Goal: Transaction & Acquisition: Purchase product/service

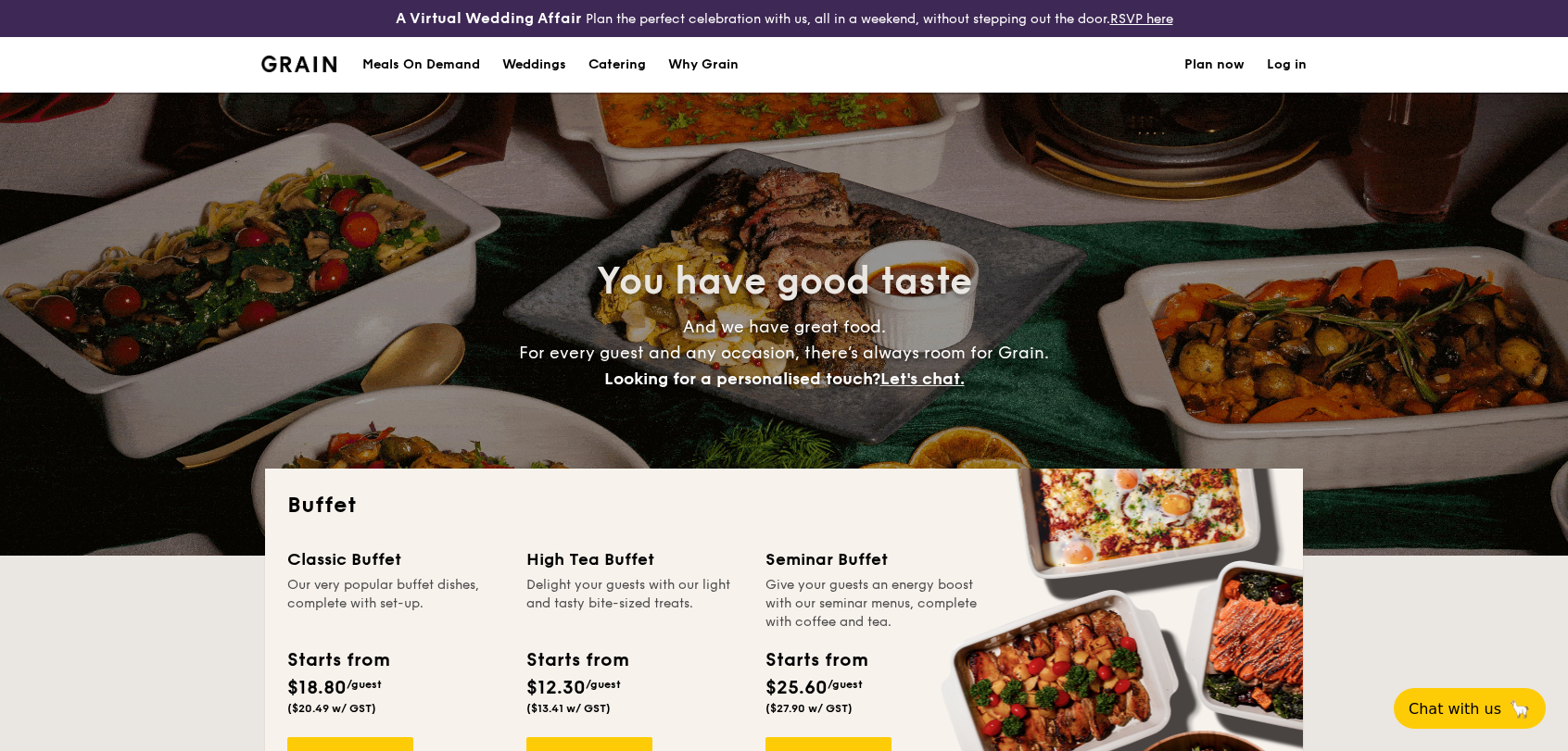
select select
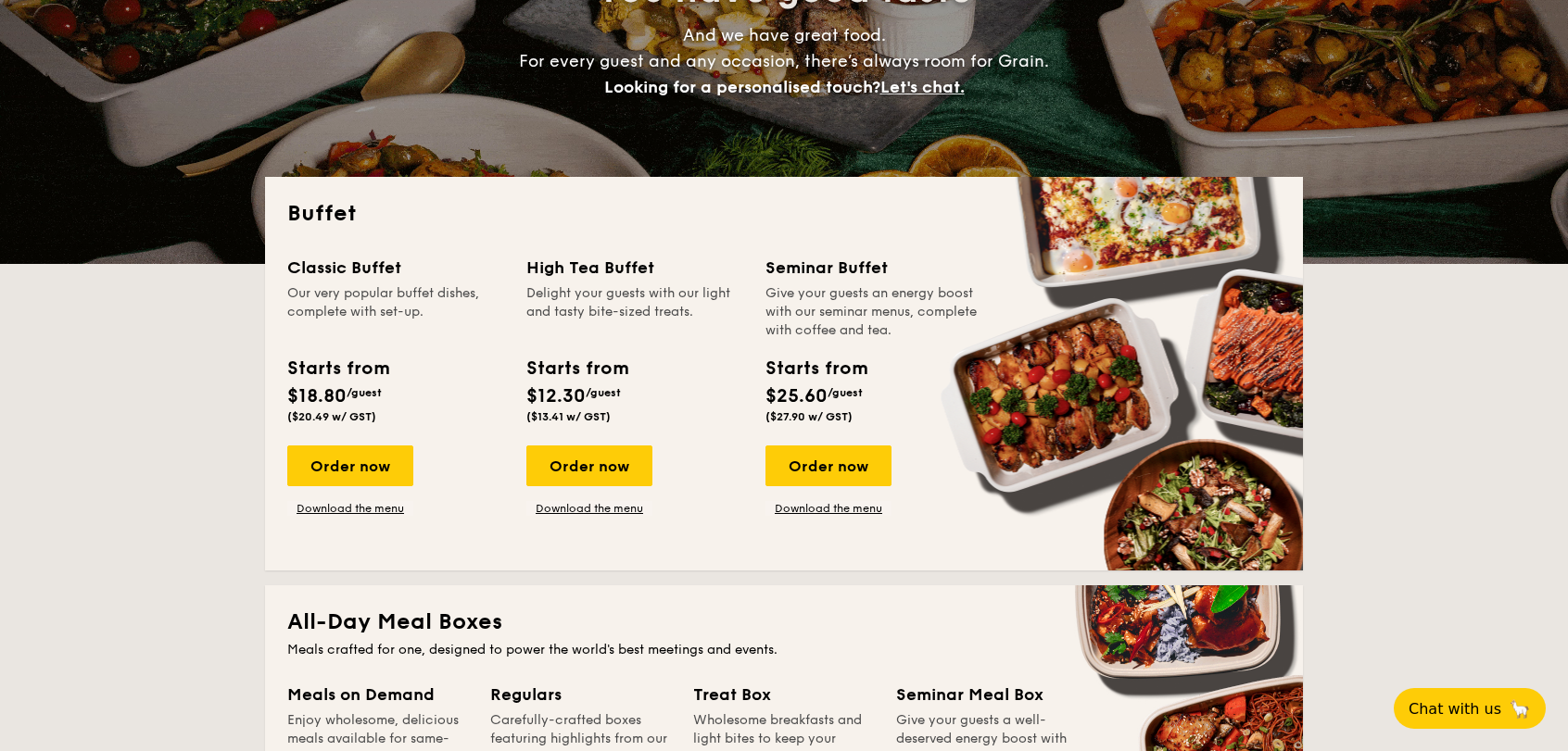
scroll to position [515, 0]
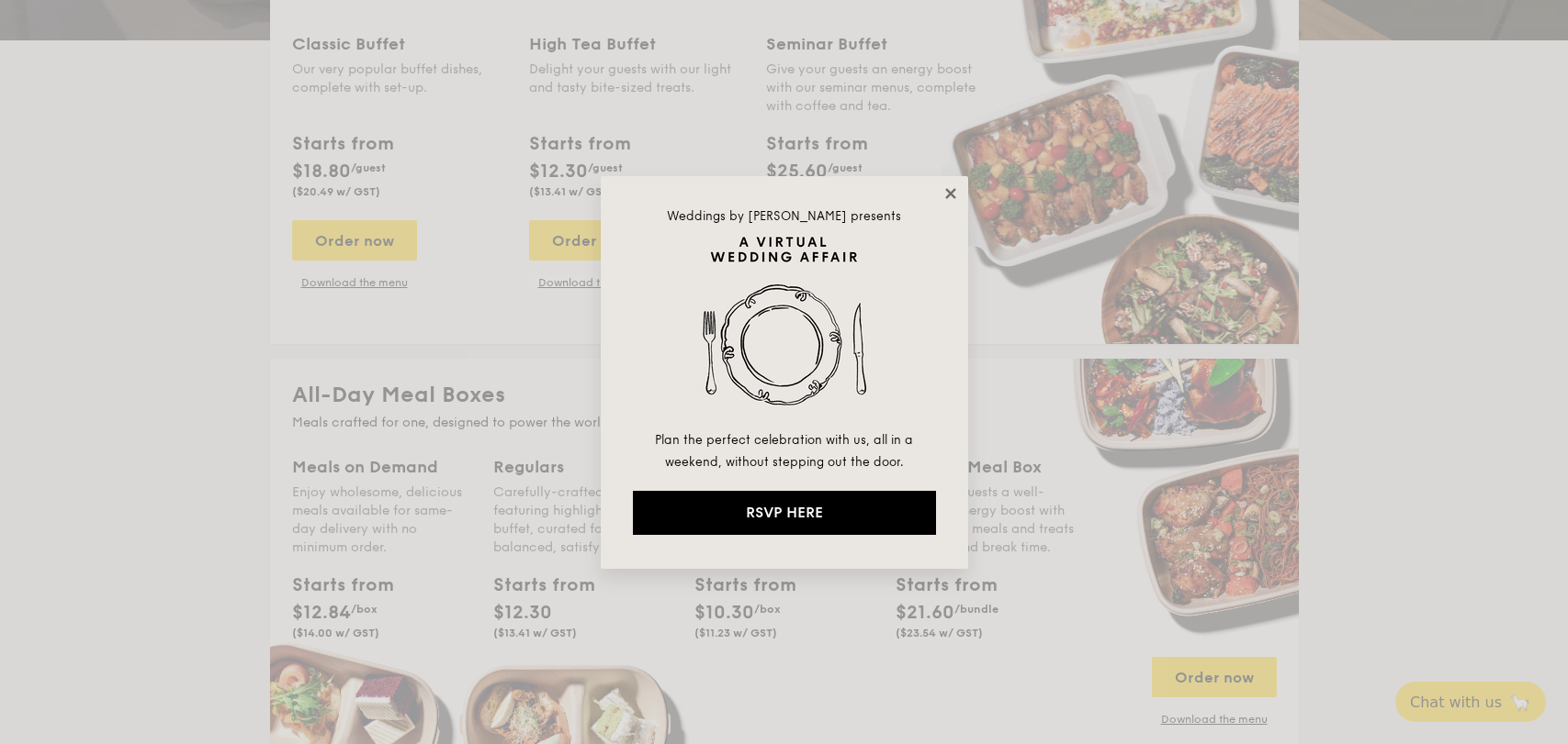
click at [946, 186] on icon at bounding box center [950, 193] width 16 height 16
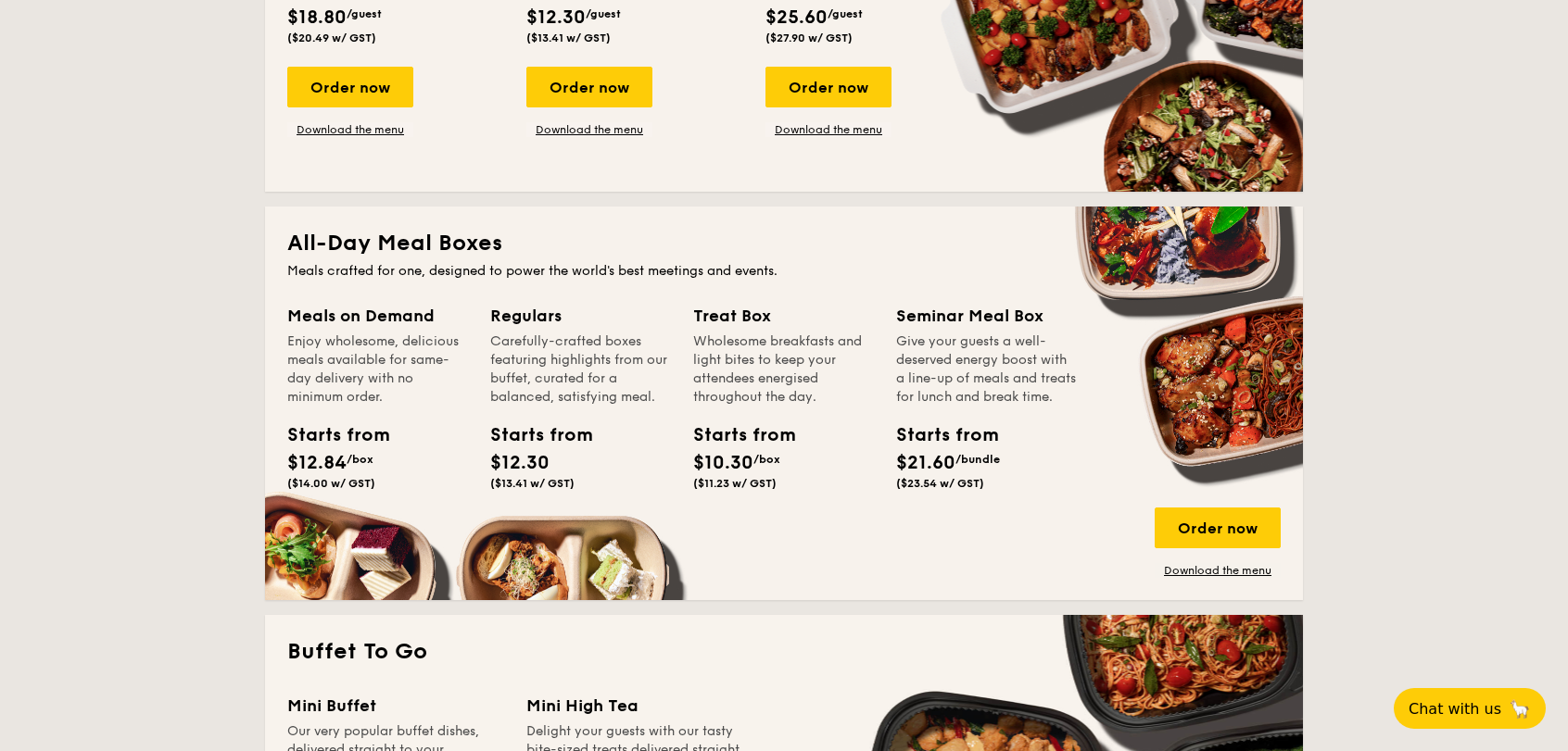
scroll to position [721, 0]
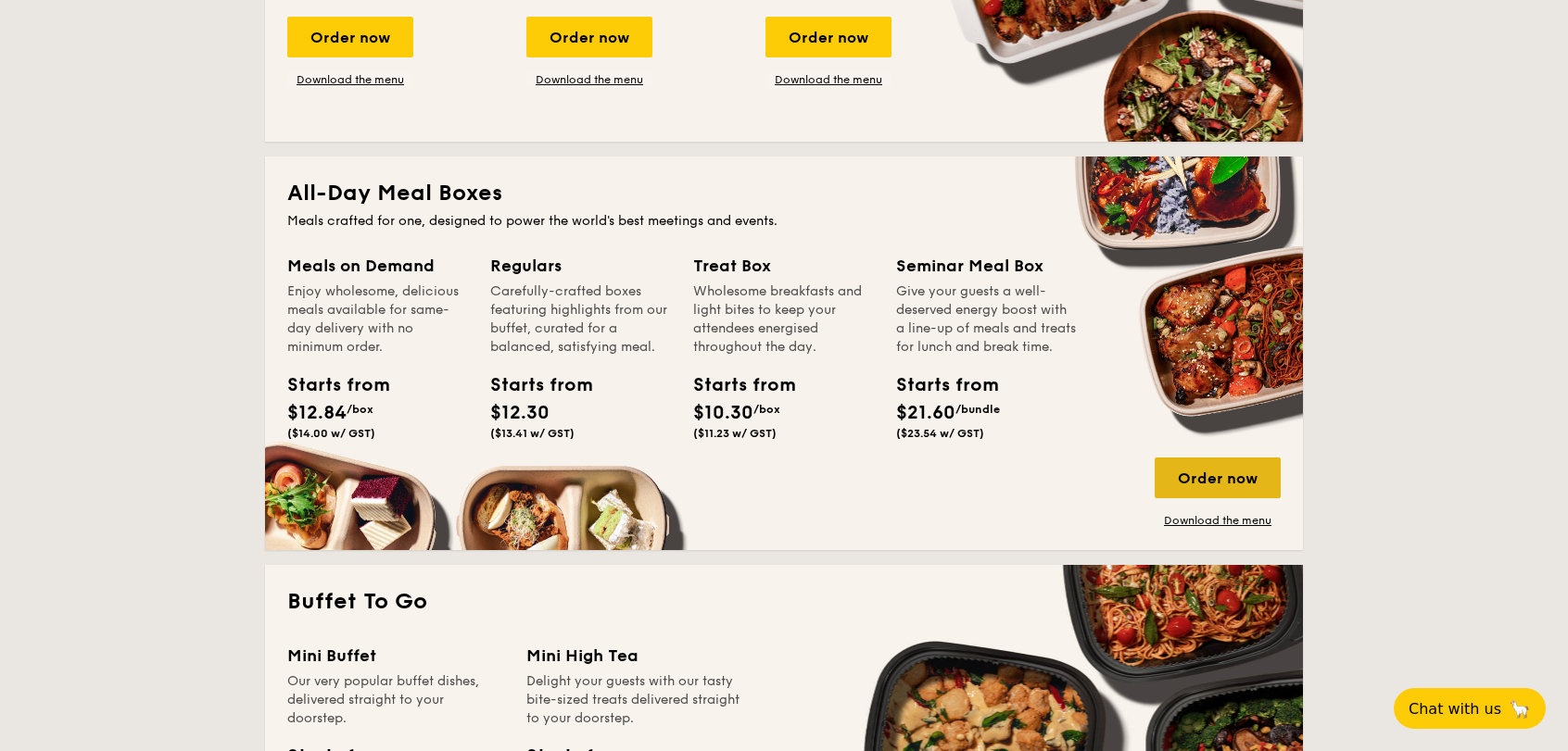
click at [1226, 486] on div "Order now" at bounding box center [1218, 478] width 126 height 41
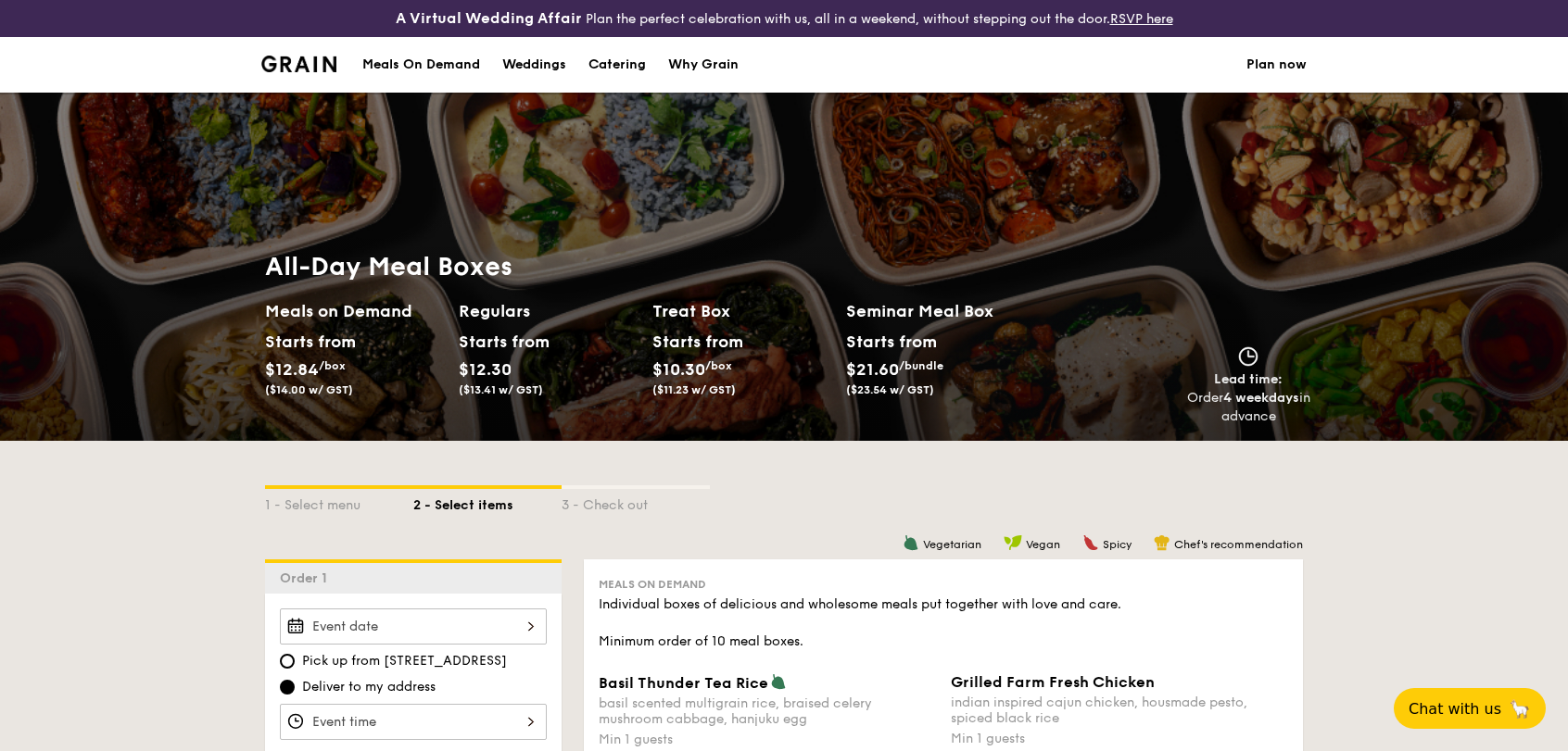
select select
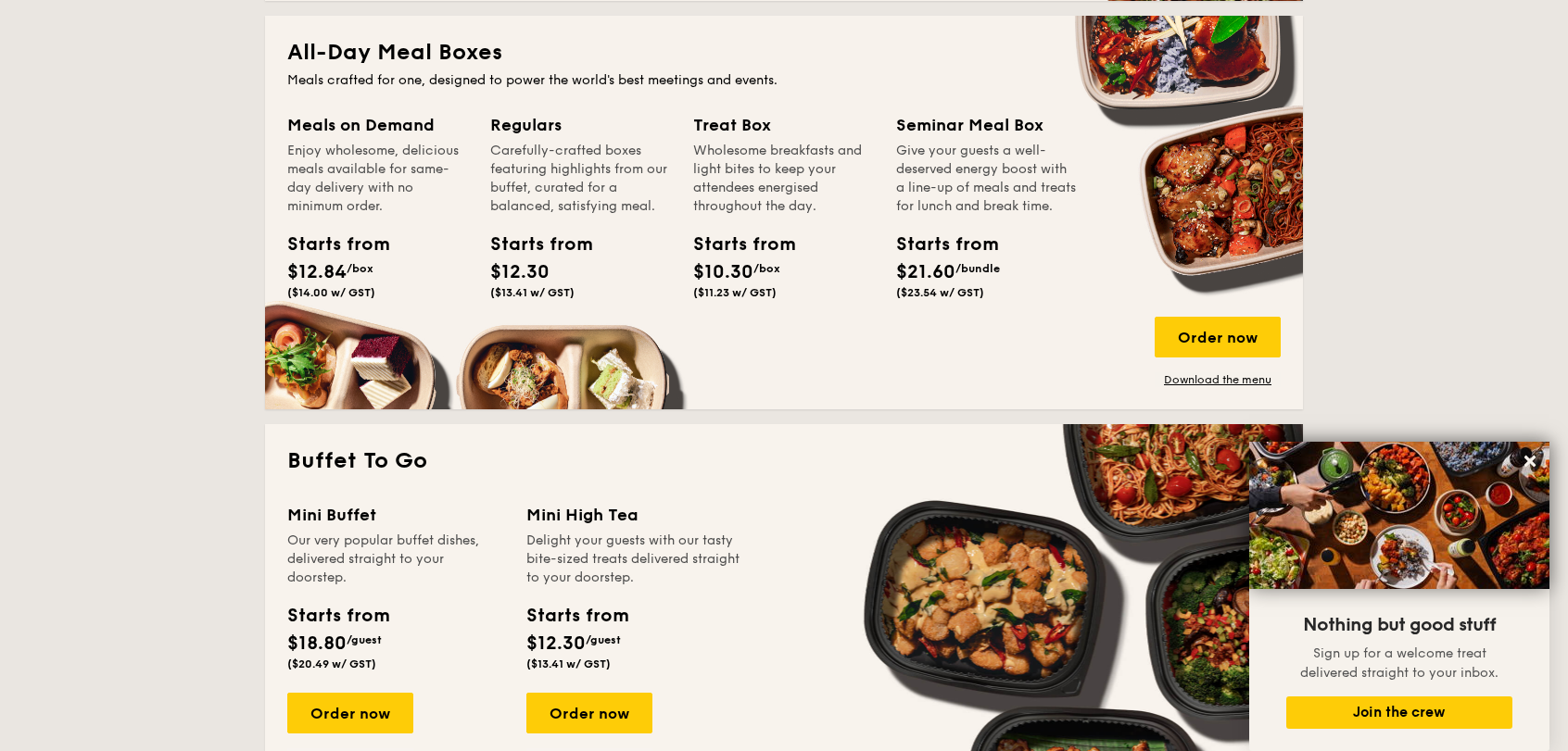
scroll to position [828, 0]
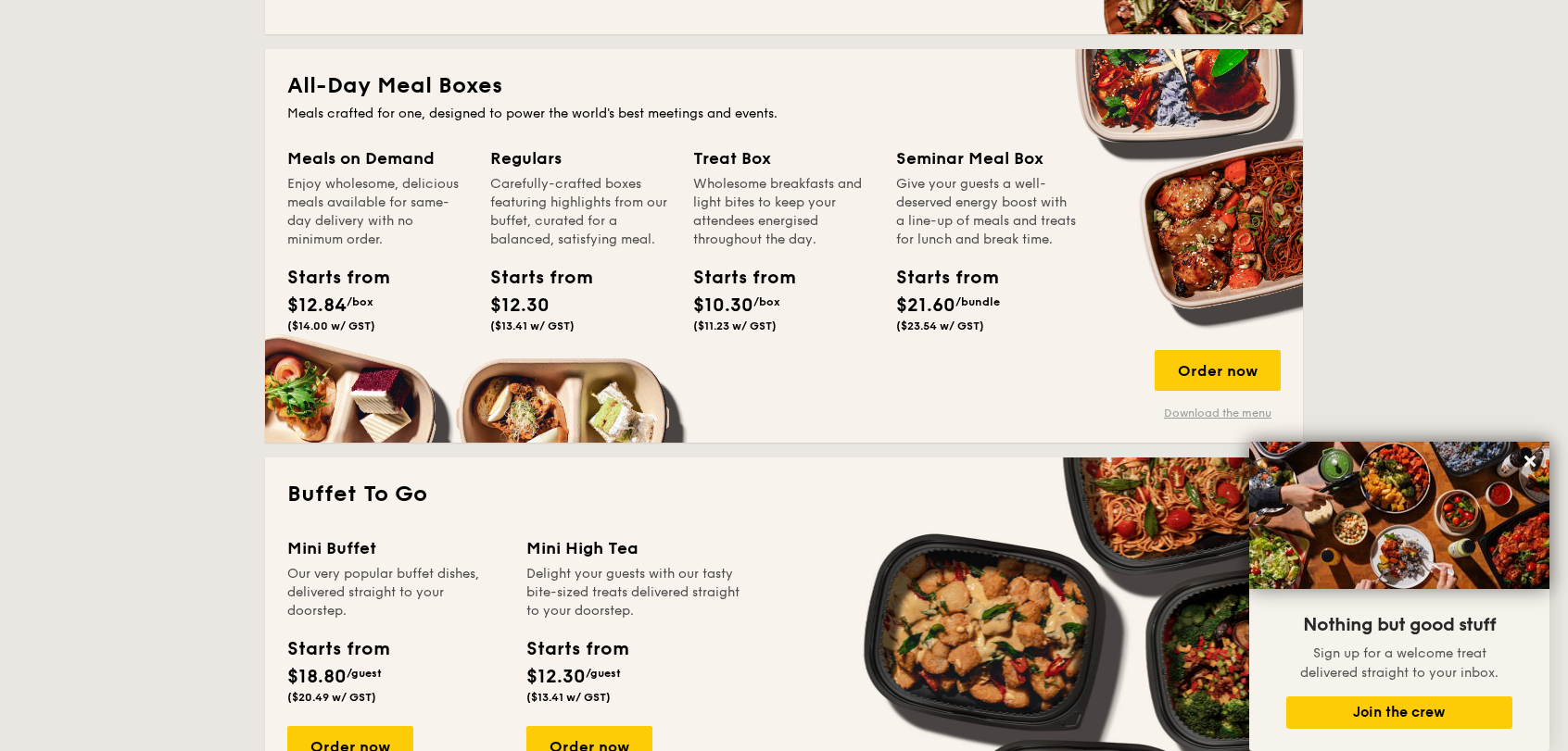
click at [1168, 411] on link "Download the menu" at bounding box center [1218, 413] width 126 height 15
drag, startPoint x: 1240, startPoint y: 383, endPoint x: 1236, endPoint y: 374, distance: 9.8
click at [1235, 373] on div "Order now" at bounding box center [1218, 371] width 126 height 41
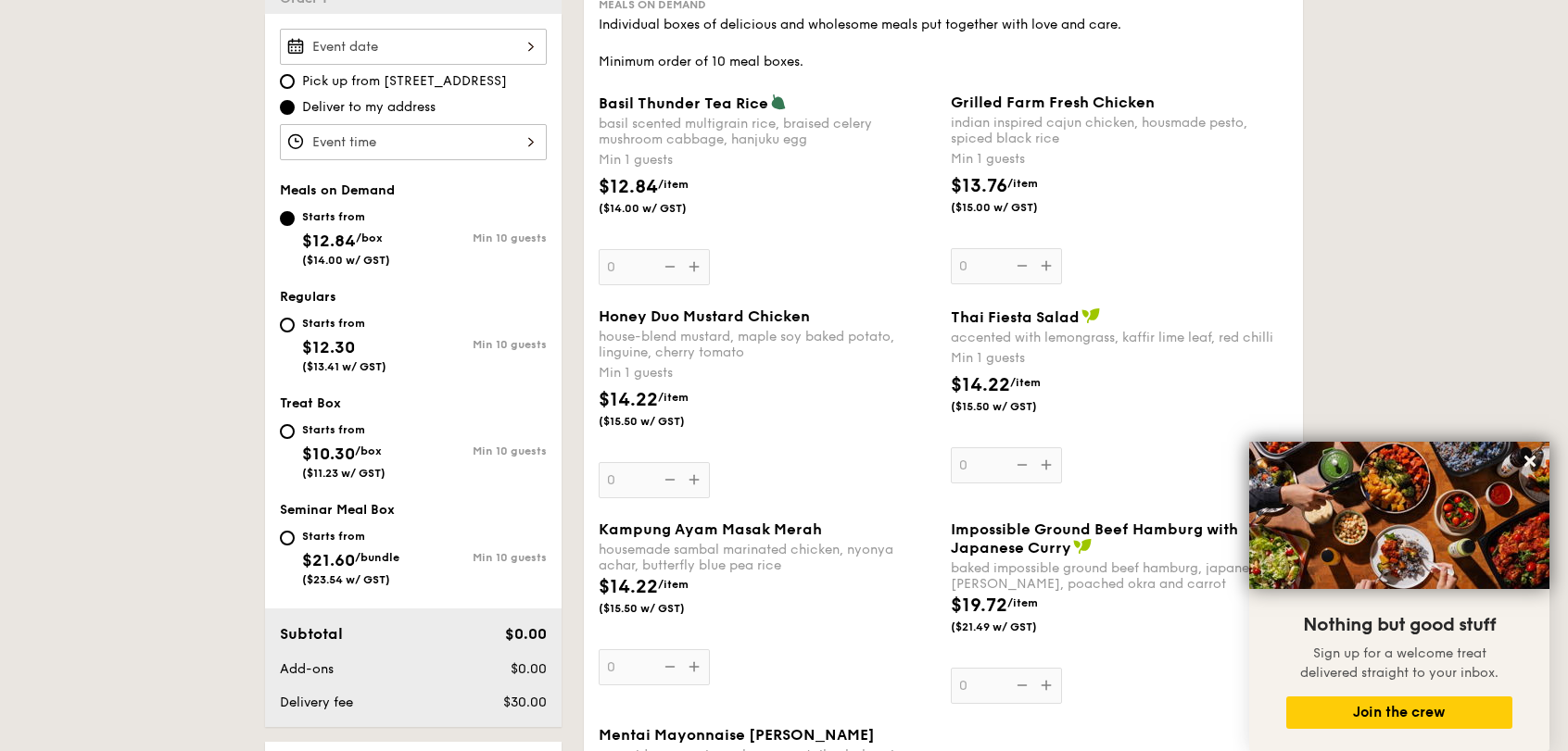
scroll to position [622, 0]
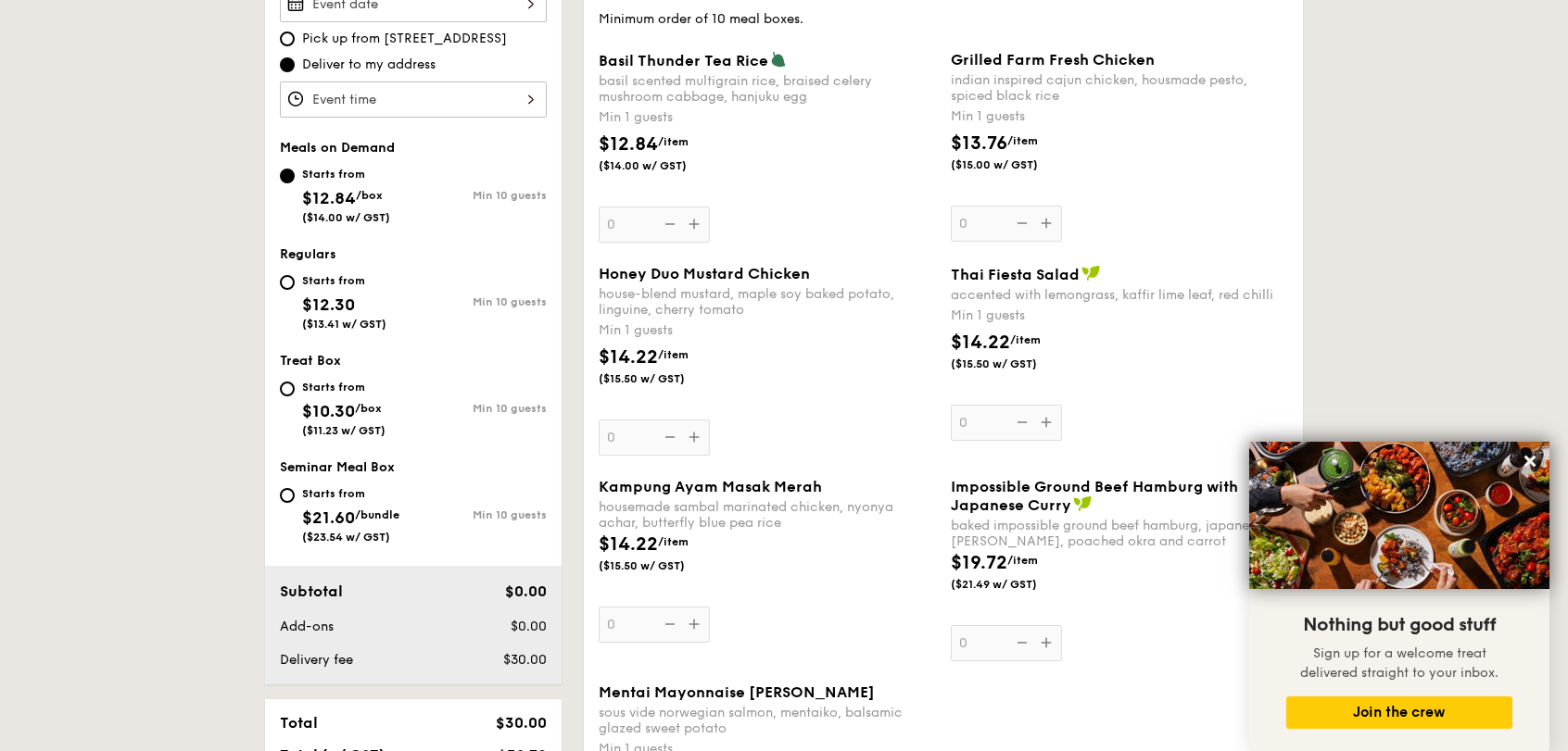
click at [318, 387] on div "Starts from" at bounding box center [343, 386] width 83 height 15
click at [295, 387] on input "Starts from $10.30 /box ($11.23 w/ GST) Min 10 guests" at bounding box center [287, 388] width 15 height 15
radio input "true"
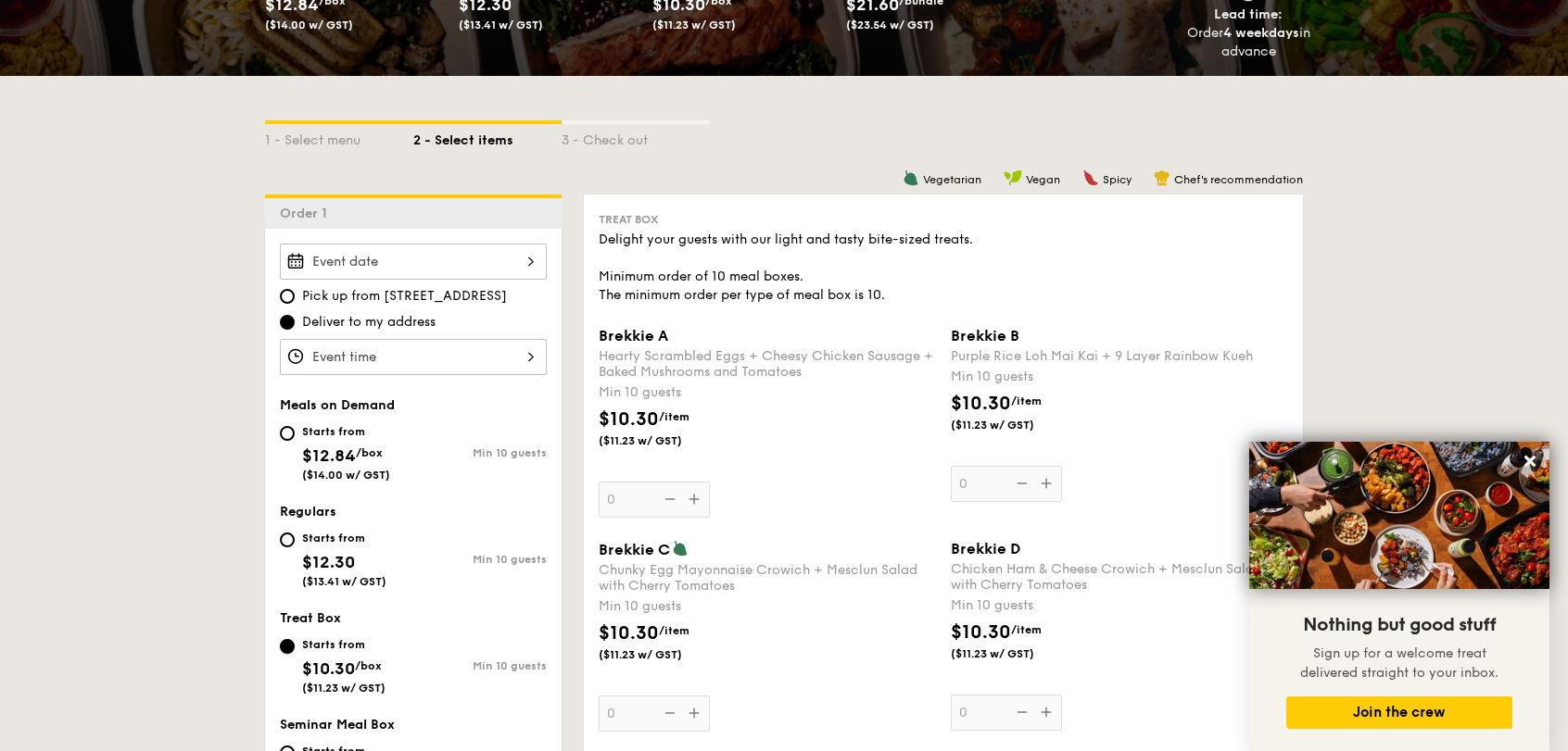
scroll to position [0, 0]
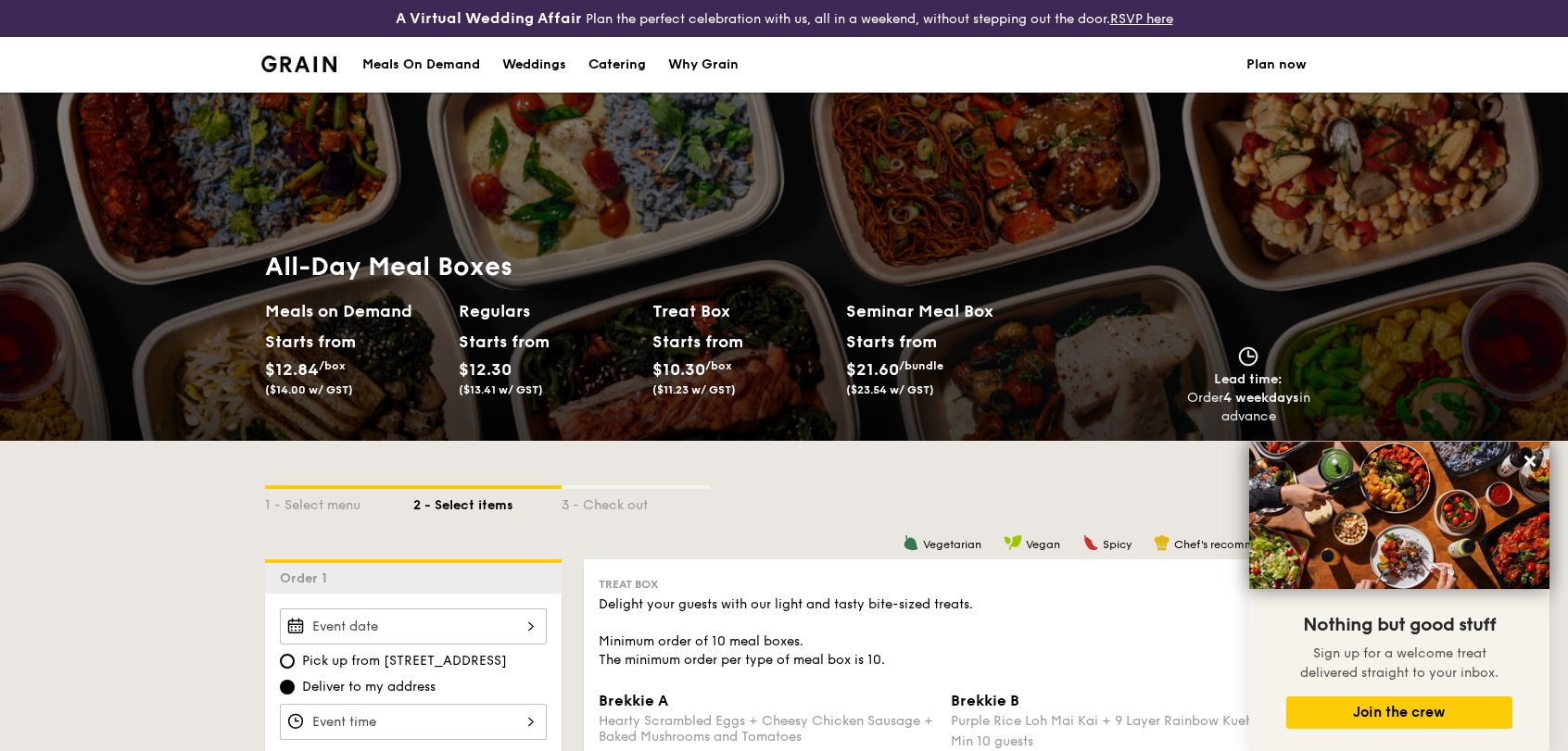
select select
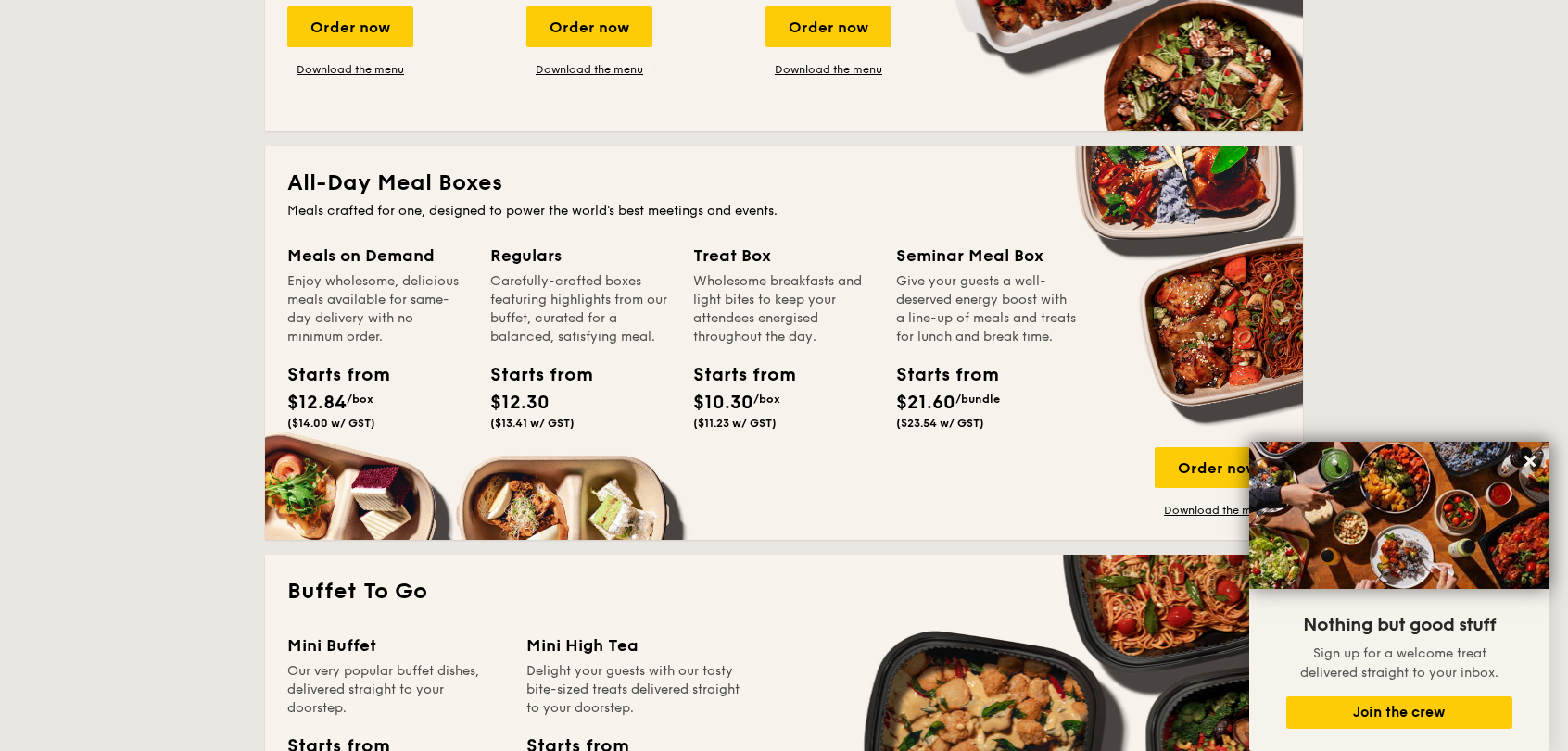
scroll to position [834, 0]
